Goal: Task Accomplishment & Management: Manage account settings

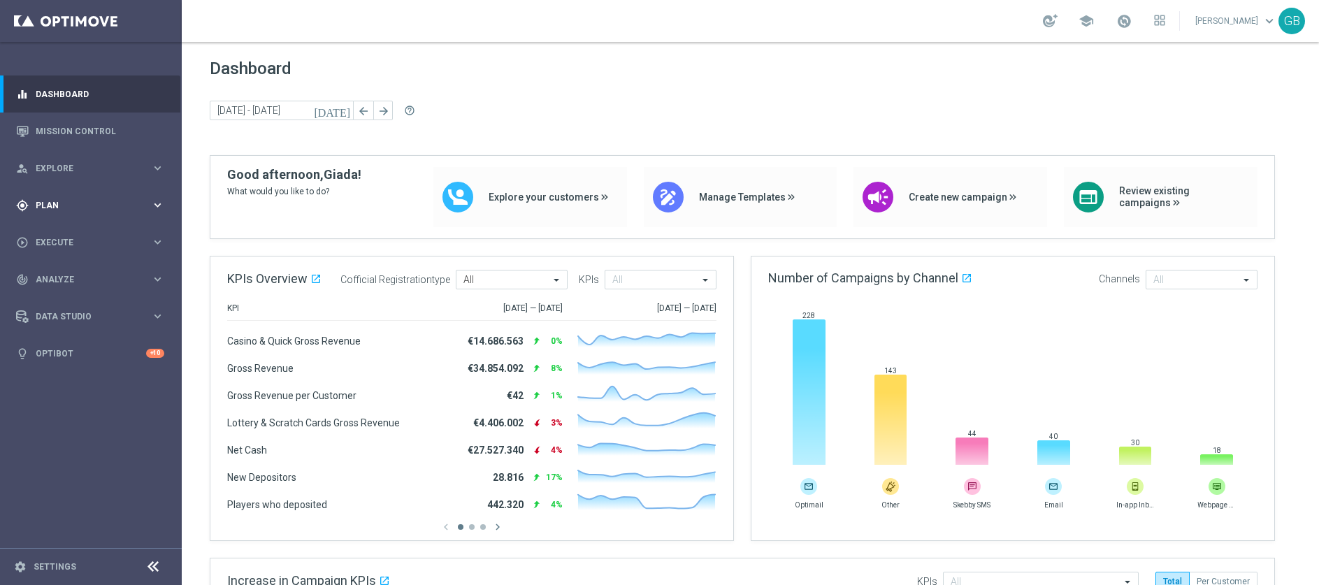
click at [73, 205] on span "Plan" at bounding box center [93, 205] width 115 height 8
click at [73, 235] on link "Target Groups" at bounding box center [90, 234] width 109 height 11
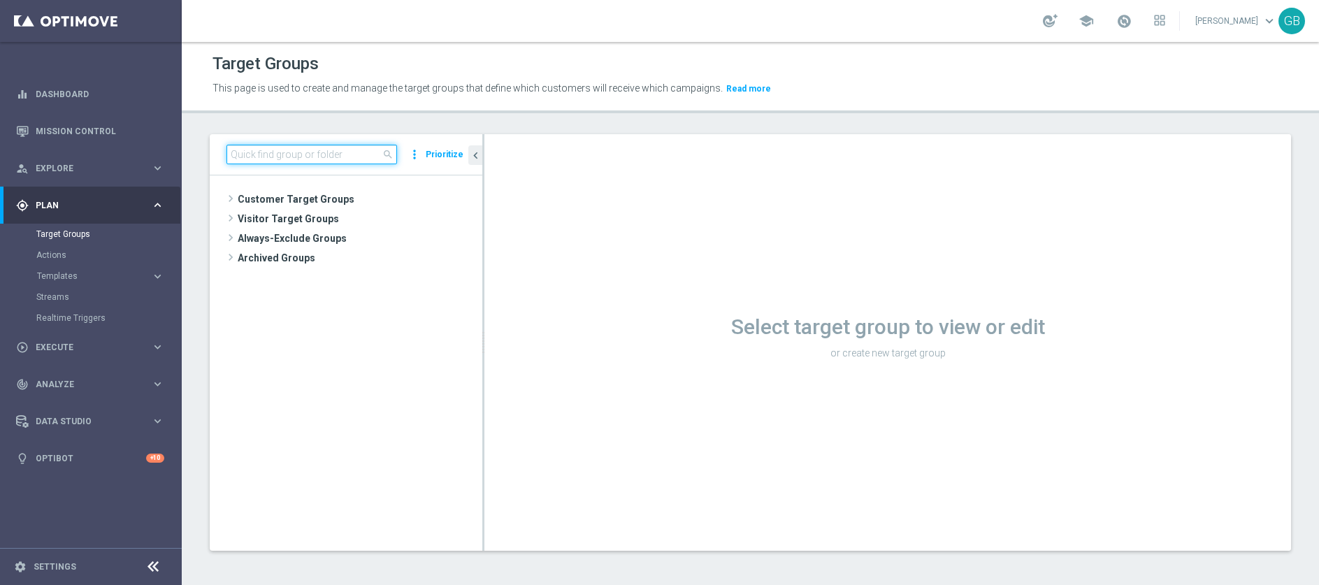
click at [295, 151] on input at bounding box center [311, 155] width 171 height 20
paste input "STAR GDA 2PP Pkr/GdC (NO Verticalisti Pkr e GdC)"
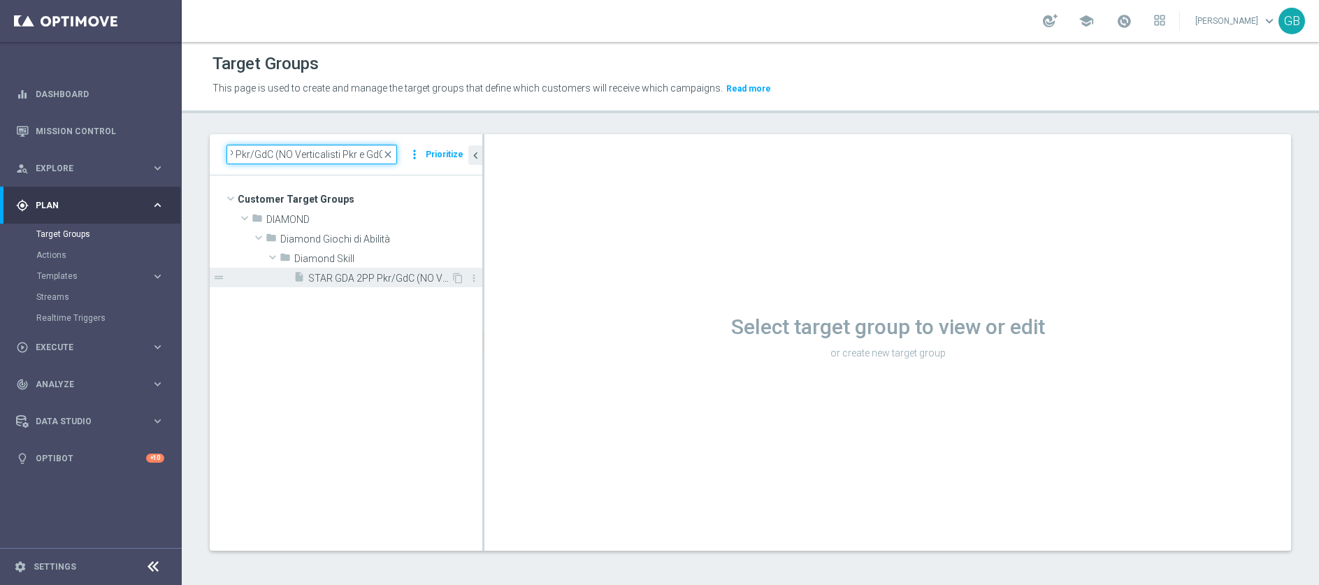
type input "STAR GDA 2PP Pkr/GdC (NO Verticalisti Pkr e GdC)"
click at [377, 275] on span "STAR GDA 2PP Pkr/GdC (NO Verticalisti Pkr e GdC)" at bounding box center [379, 279] width 143 height 12
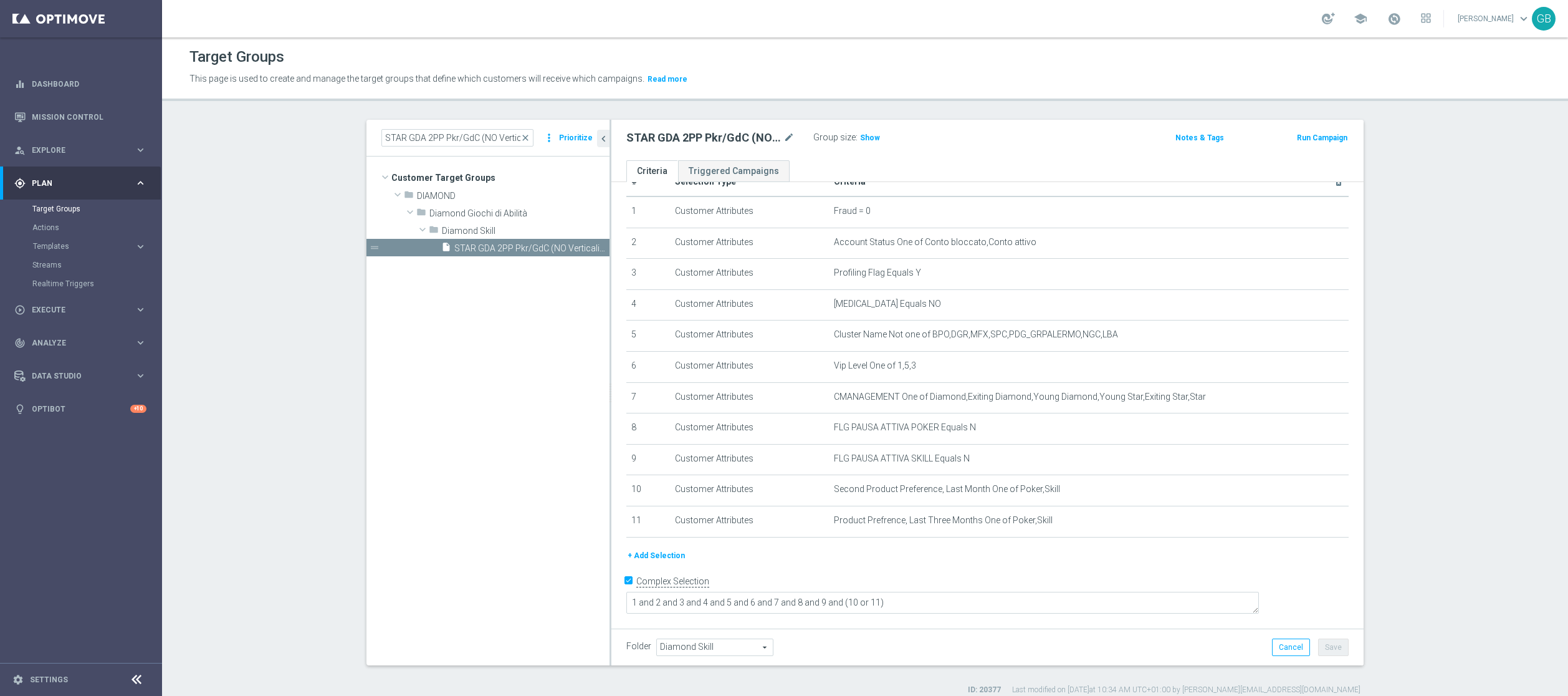
scroll to position [20, 0]
drag, startPoint x: 1105, startPoint y: 20, endPoint x: 871, endPoint y: 69, distance: 239.1
click at [871, 70] on div "This page is used to create and manage the target groups that define which cust…" at bounding box center [694, 79] width 1027 height 20
click at [520, 141] on span "close" at bounding box center [524, 137] width 10 height 10
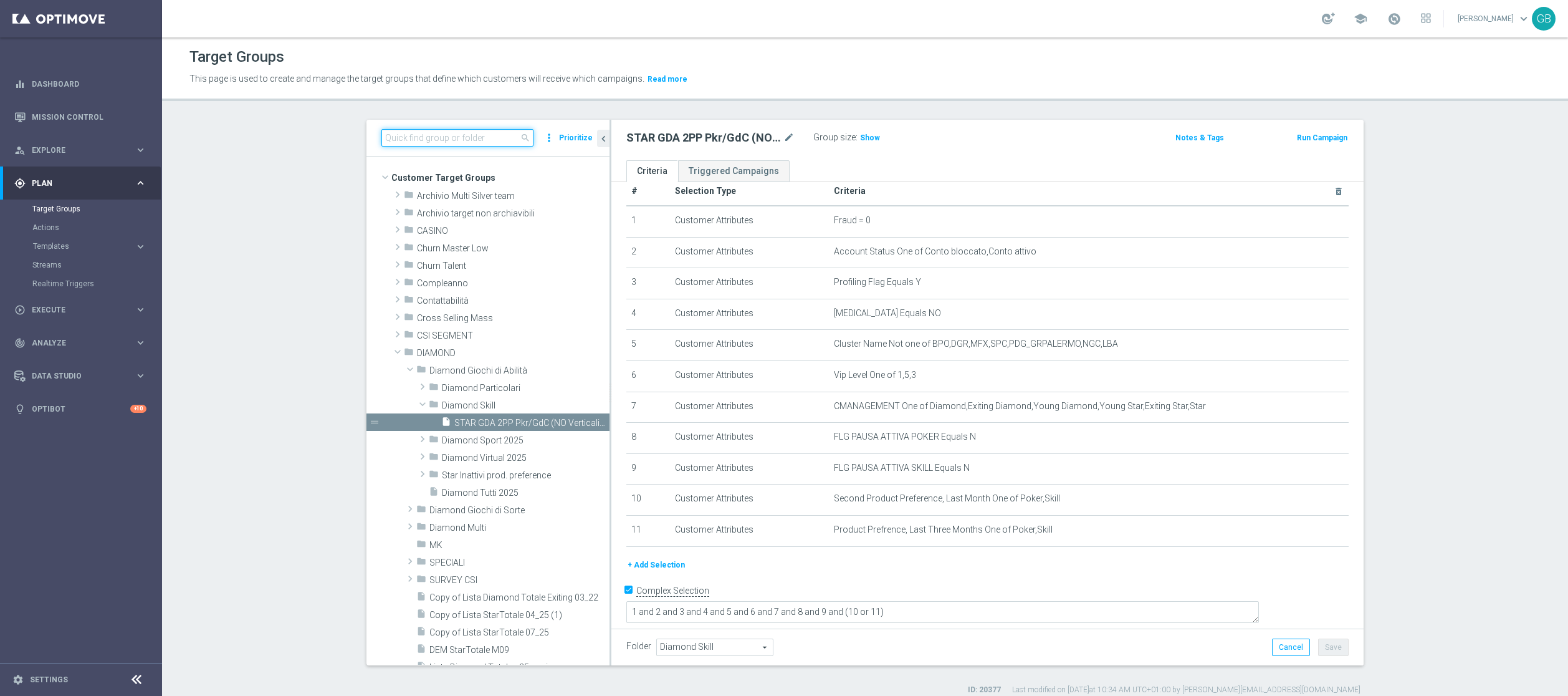
click at [470, 136] on input at bounding box center [458, 138] width 153 height 18
paste input "DEM REGALO LOTT 2507"
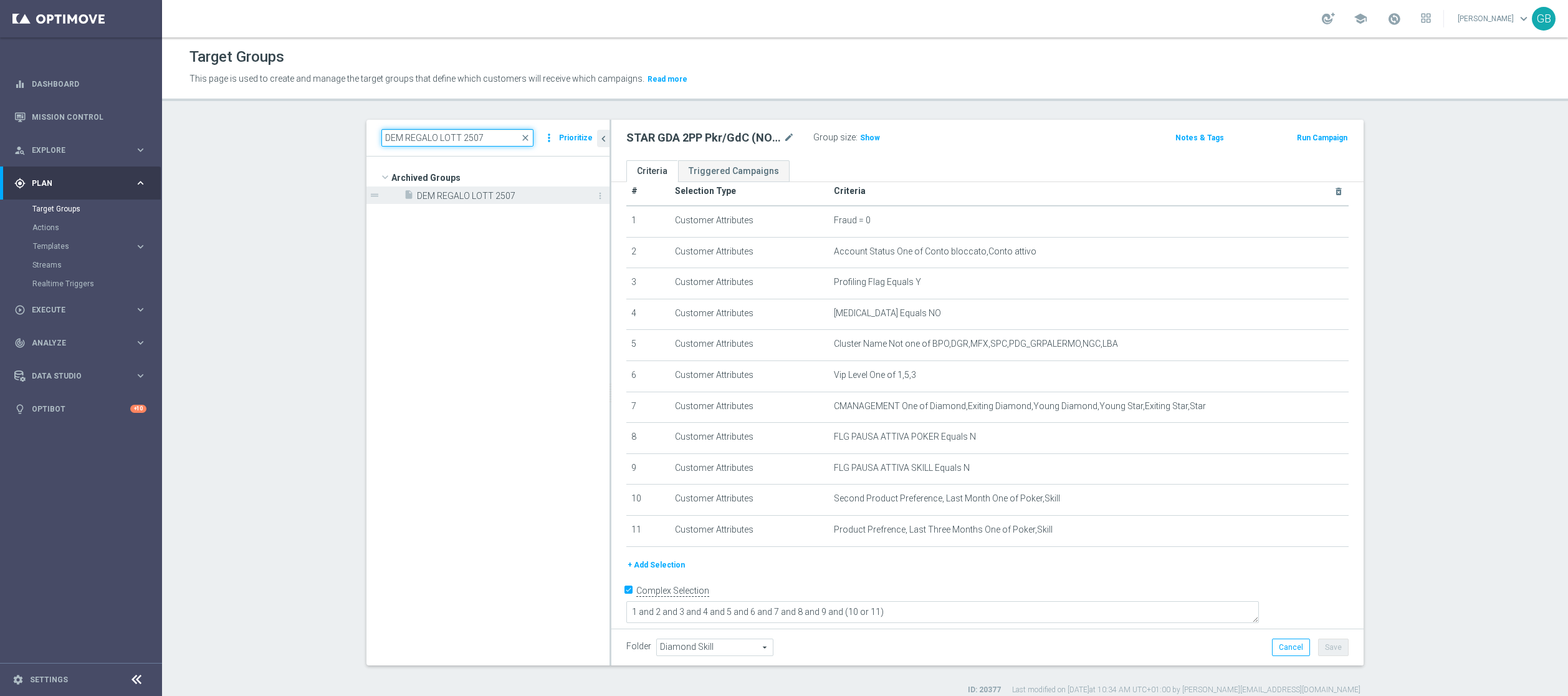
type input "DEM REGALO LOTT 2507"
click at [469, 192] on span "DEM REGALO LOTT 2507" at bounding box center [499, 196] width 164 height 11
type input "Select"
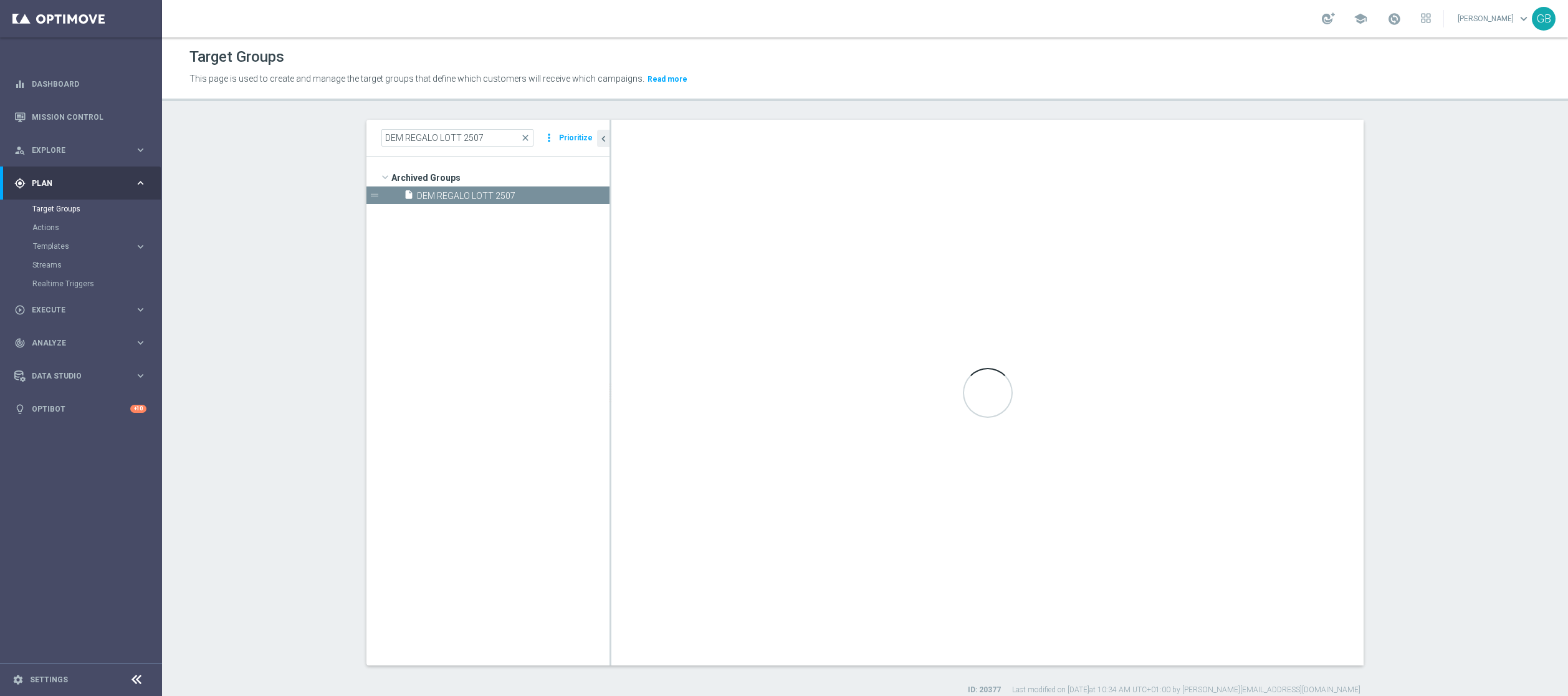
checkbox input "false"
type input "Archived Groups"
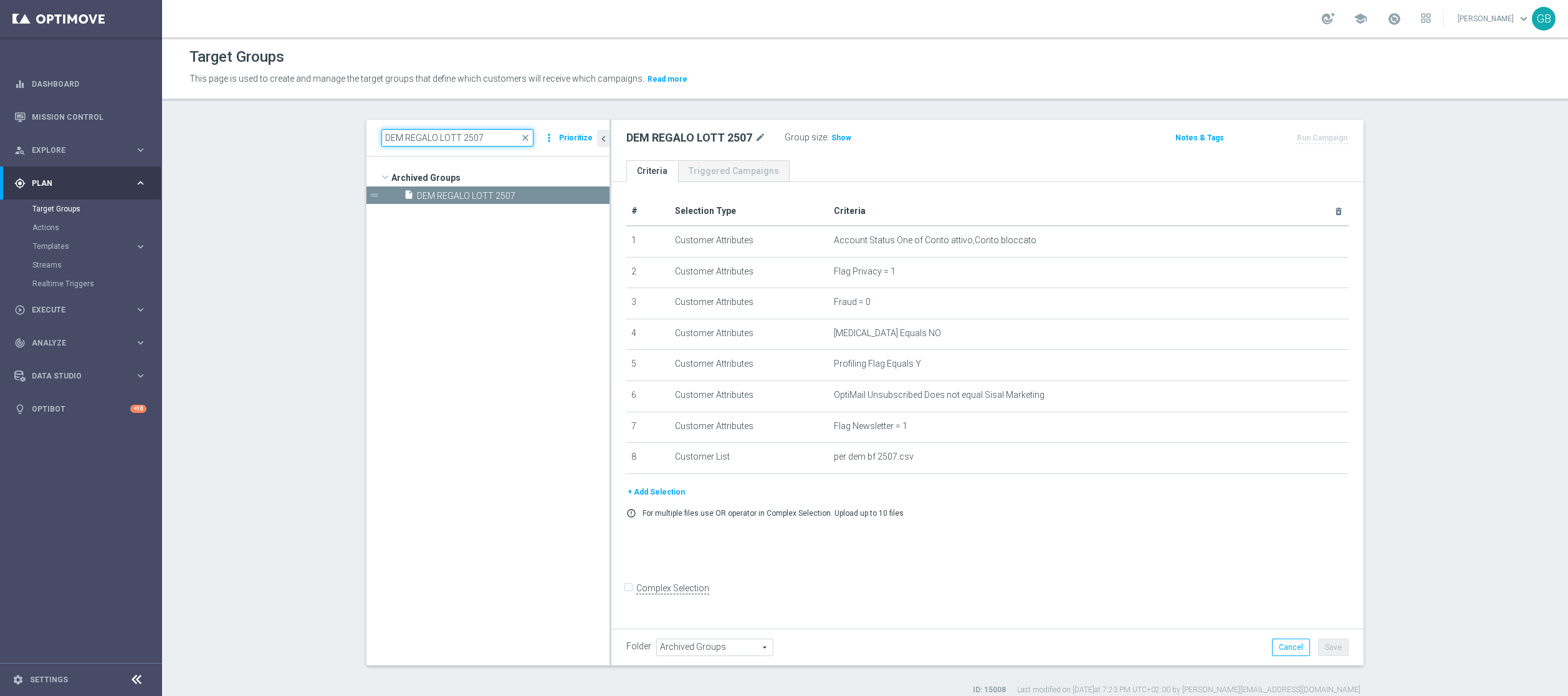
click at [465, 138] on input "DEM REGALO LOTT 2507" at bounding box center [458, 138] width 153 height 18
paste input "CLIENTI CON PROIEZIONE SP TRA 2000 E 3000 M06M07 - 1^ PRODOTTO BETTING - CONTAT…"
type input "CLIENTI CON PROIEZIONE SP T"
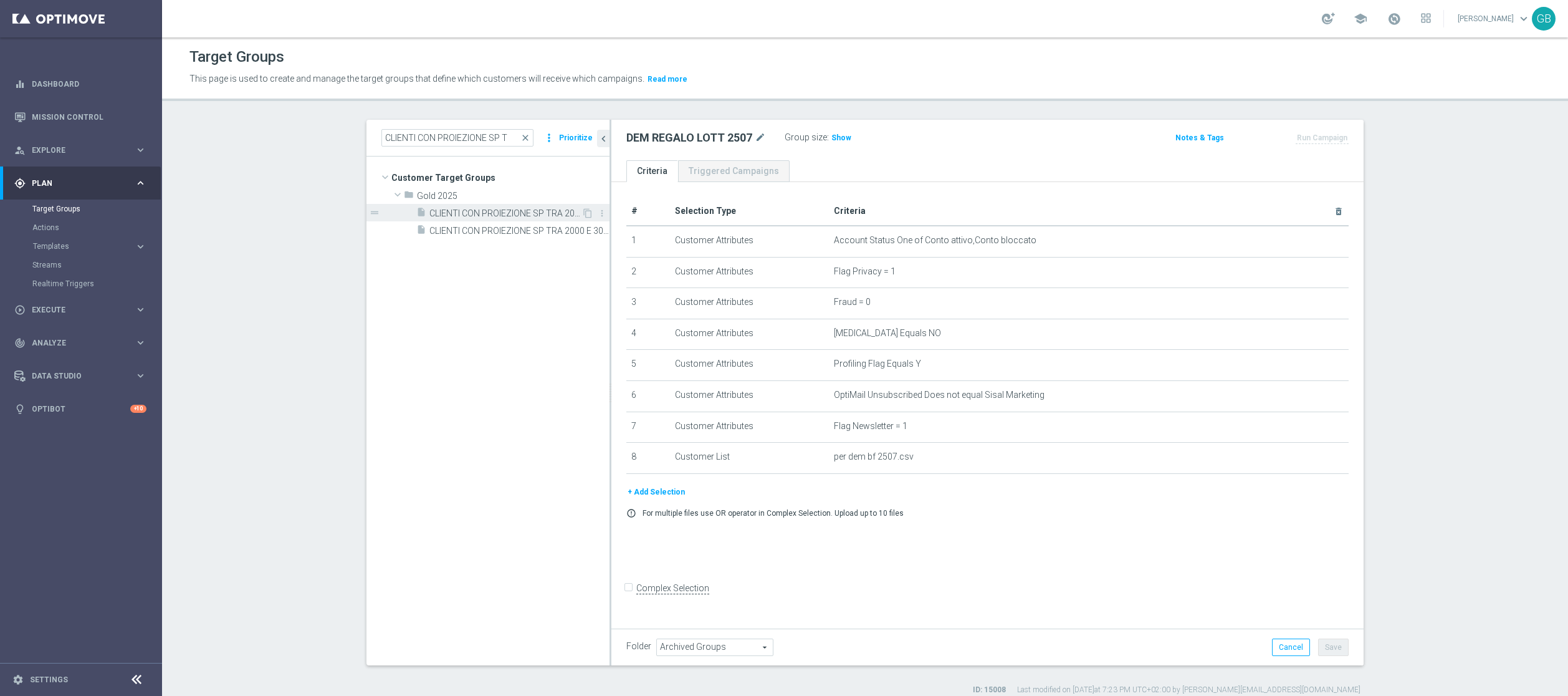
click at [502, 211] on span "CLIENTI CON PROIEZIONE SP TRA 2000 E 3000 M06/M07 - 1^ PRODOTTO BETTING - CONTA…" at bounding box center [505, 213] width 153 height 11
type input "Select"
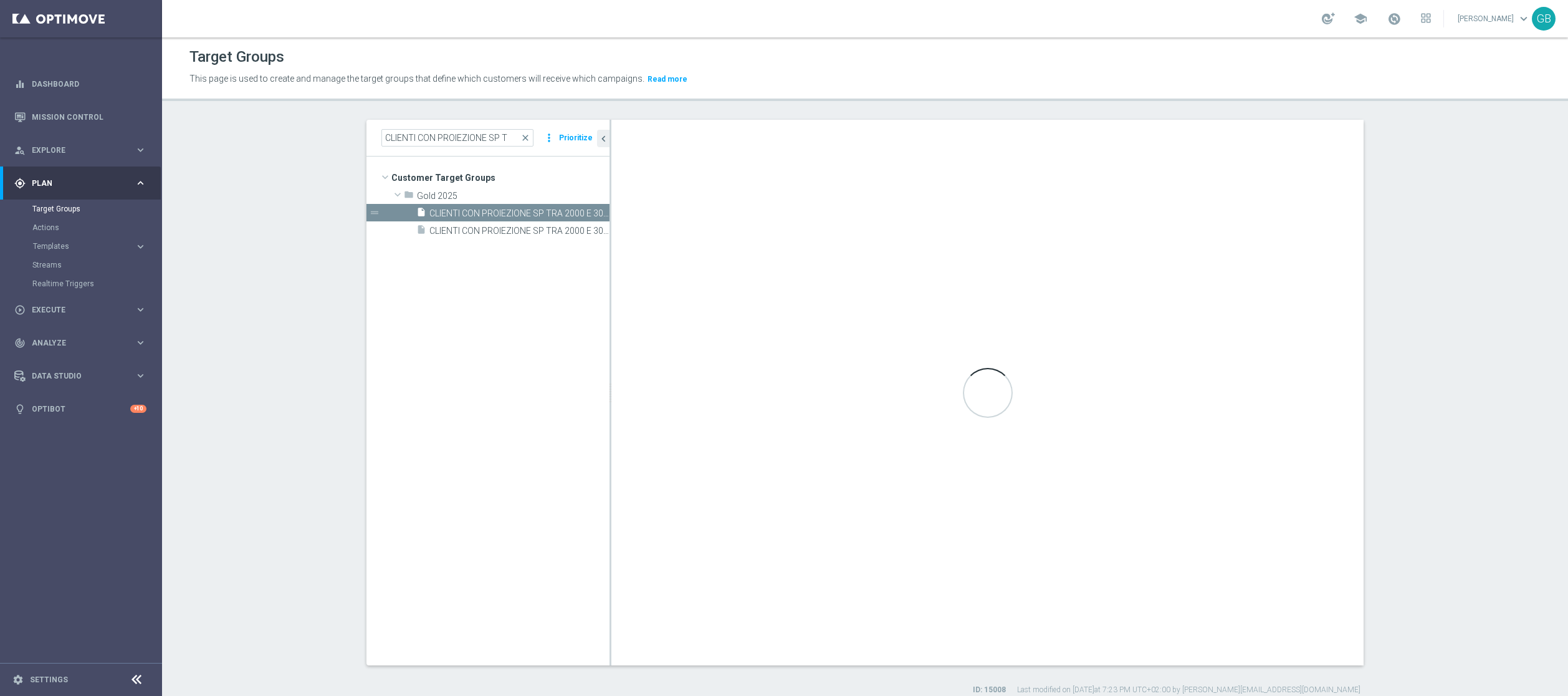
checkbox input "true"
type input "Gold 2025"
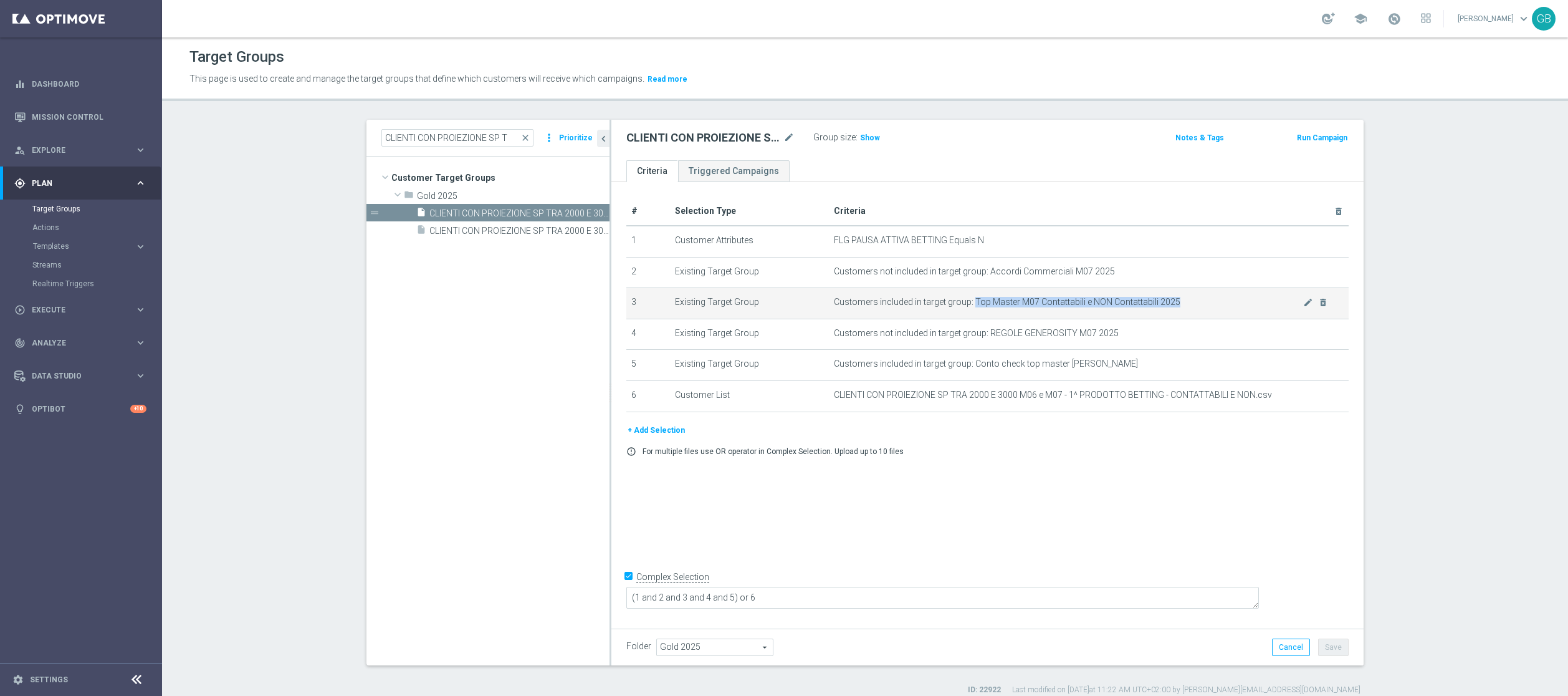
drag, startPoint x: 963, startPoint y: 303, endPoint x: 1178, endPoint y: 311, distance: 215.1
click at [1176, 311] on td "Customers included in target group: Top Master M07 Contattabili e NON Contattab…" at bounding box center [1088, 303] width 520 height 31
copy span "Top Master M07 Contattabili e NON Contattabili 2025"
click at [521, 137] on span "close" at bounding box center [524, 137] width 10 height 10
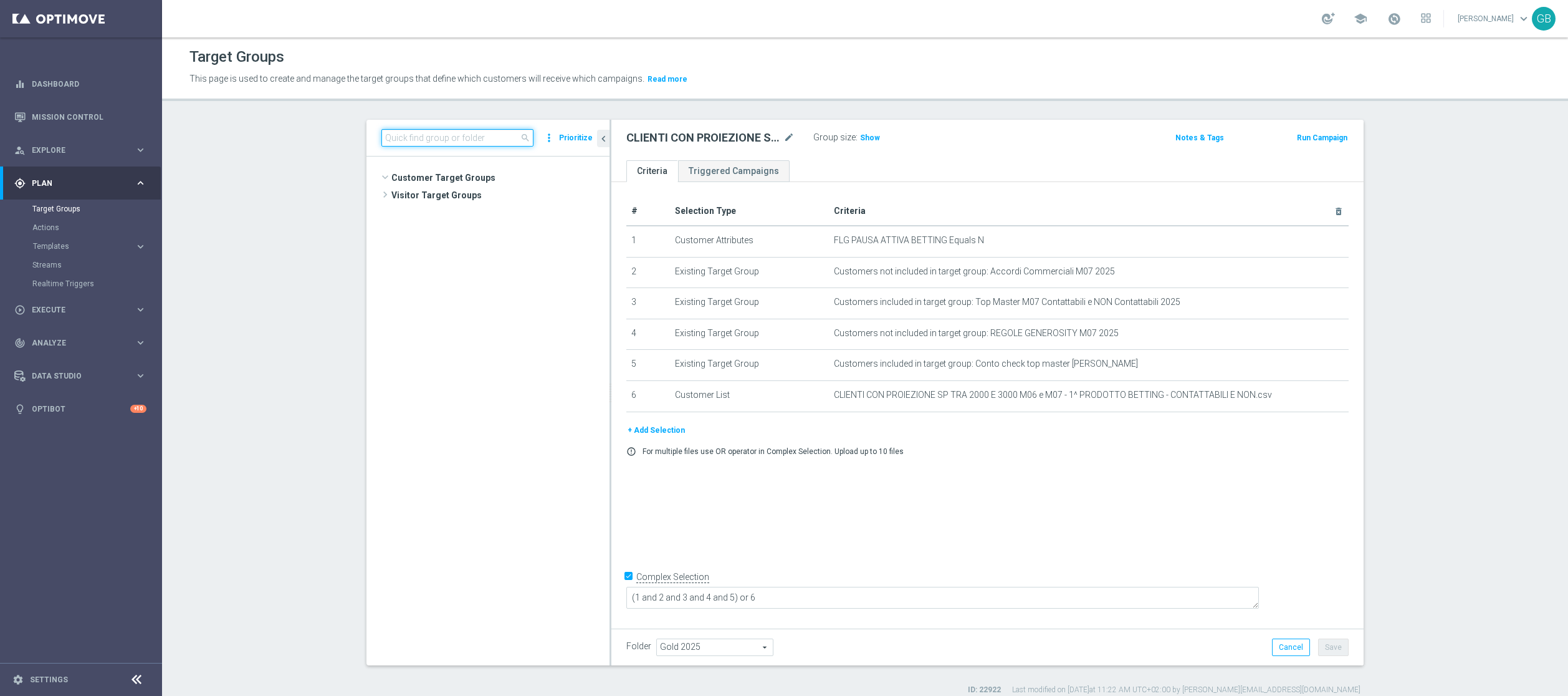
click at [476, 138] on input at bounding box center [458, 138] width 153 height 18
paste input ": DEM REGALO LOTT 2507"
click at [383, 139] on input ": DEM REGALO LOTT 2507" at bounding box center [458, 138] width 153 height 18
click at [476, 137] on input "DEM REGALO LOTT 2507" at bounding box center [458, 138] width 153 height 18
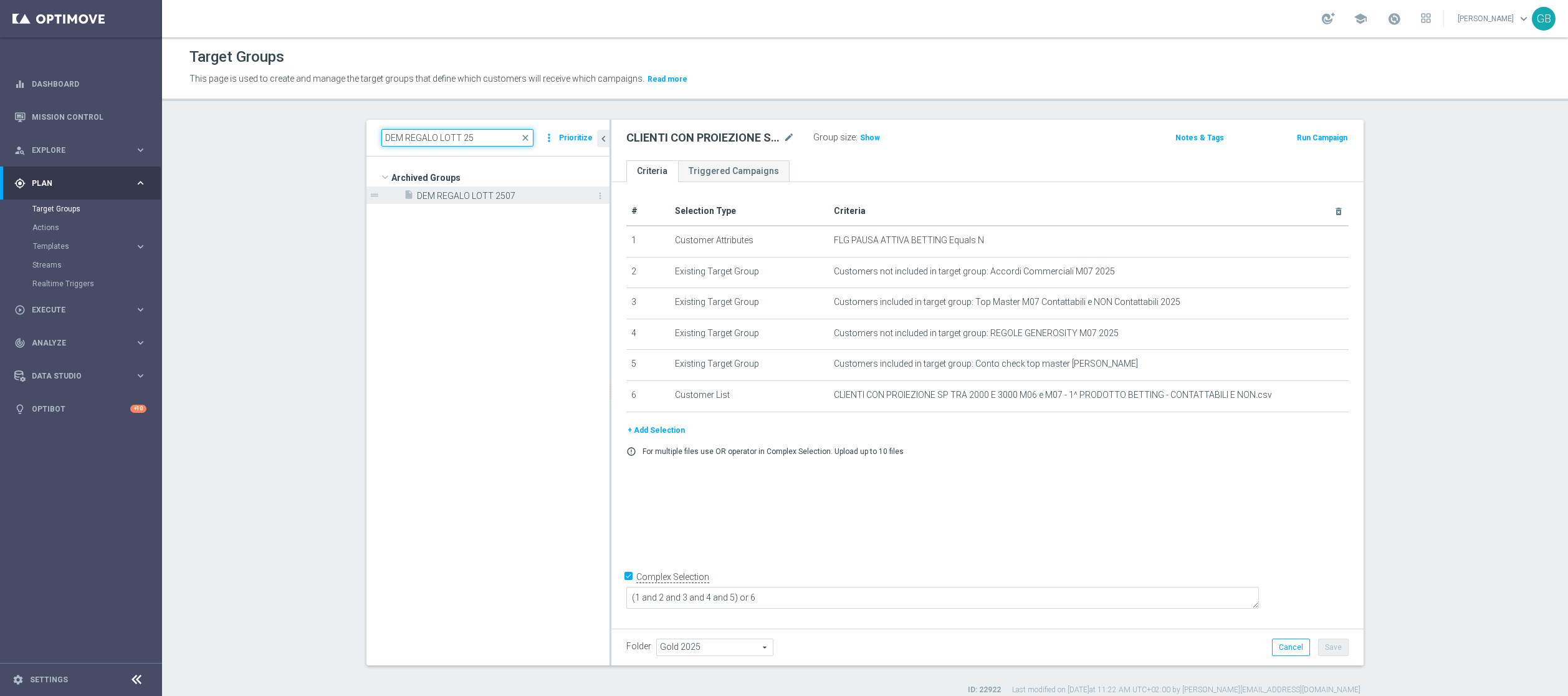
type input "DEM REGALO LOTT 25"
click at [516, 194] on span "DEM REGALO LOTT 2507" at bounding box center [499, 196] width 164 height 11
type input "Select"
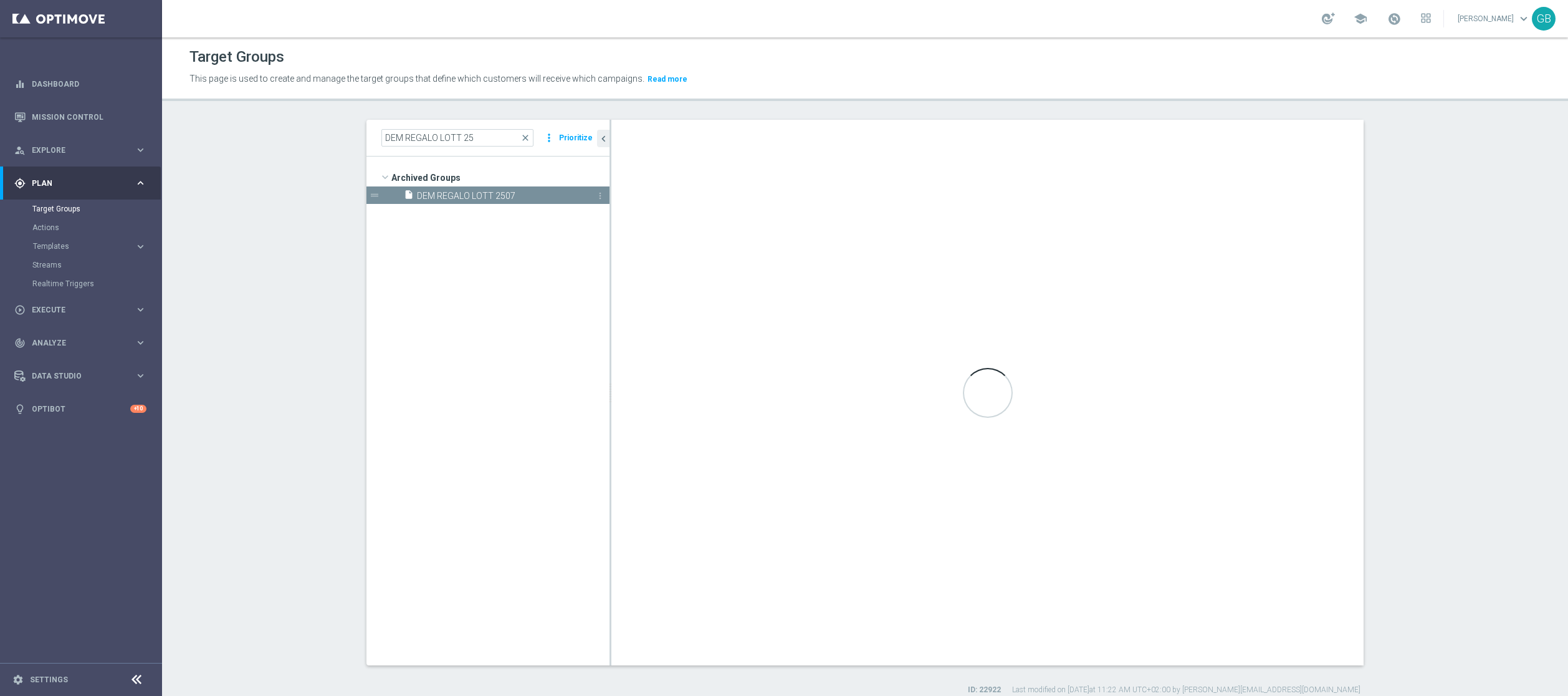
checkbox input "false"
type input "Archived Groups"
